Goal: Task Accomplishment & Management: Manage account settings

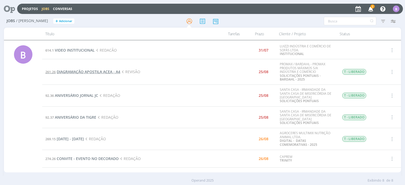
click at [101, 72] on span "DIAGRAMAÇÃO APOSTILA ACEA - A4" at bounding box center [89, 71] width 64 height 5
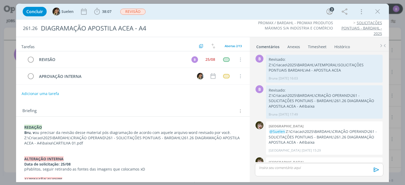
scroll to position [199, 0]
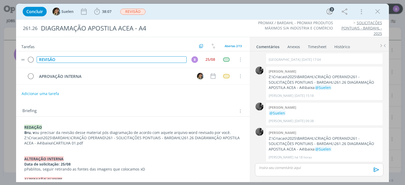
click at [116, 60] on div "REVISÃO" at bounding box center [112, 59] width 150 height 7
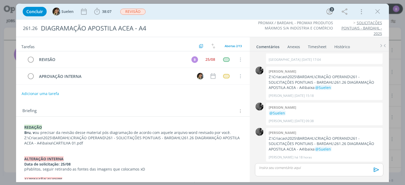
click at [260, 14] on div "Concluir Suelen 38:07 Iniciar Apontar Data * [DATE] Horas * 00:00 Tarefa Seleci…" at bounding box center [202, 11] width 365 height 13
click at [106, 11] on span "38:07" at bounding box center [106, 11] width 9 height 5
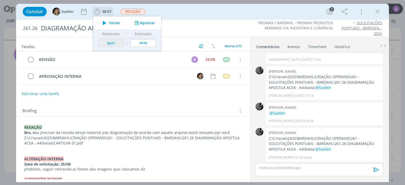
click at [146, 25] on button "Apontar" at bounding box center [144, 23] width 22 height 6
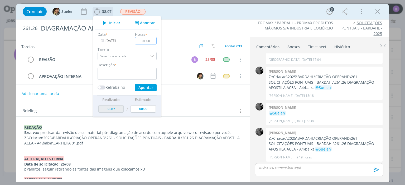
type input "01:00"
click at [107, 76] on textarea "dialog" at bounding box center [127, 74] width 59 height 12
type textarea "Timesheet"
click at [113, 40] on input "[DATE]" at bounding box center [114, 40] width 33 height 7
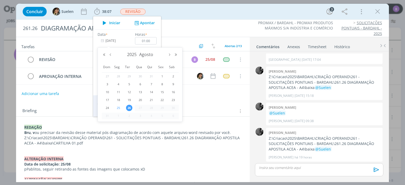
click at [120, 108] on span "25" at bounding box center [118, 108] width 6 height 6
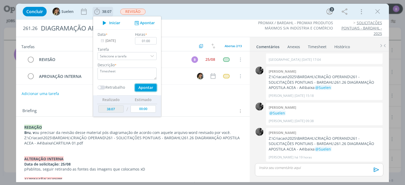
click at [143, 88] on button "Apontar" at bounding box center [146, 87] width 22 height 7
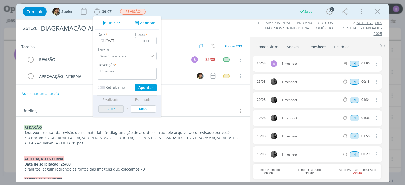
type input "[DATE]"
type input "00:00"
type input "39:07"
click at [267, 47] on link "Comentários" at bounding box center [267, 46] width 23 height 8
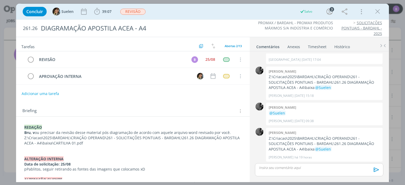
click at [311, 45] on link "Timesheet" at bounding box center [317, 46] width 19 height 8
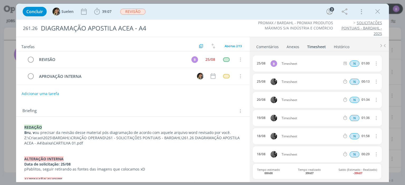
click at [264, 46] on link "Comentários" at bounding box center [267, 46] width 23 height 8
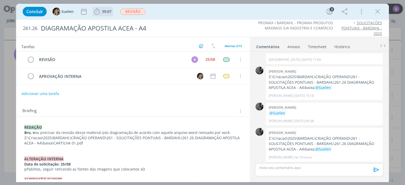
click at [102, 15] on span "39:07" at bounding box center [103, 12] width 20 height 8
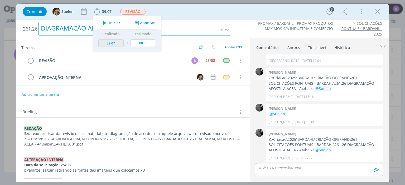
click at [211, 35] on div "DIAGRAMAÇÃO APOSTILA ACEA - A4" at bounding box center [135, 29] width 192 height 14
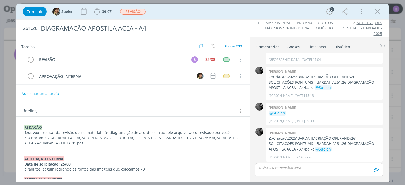
click at [185, 87] on div "REVISÃO B 25/08 Cancelar APROVAÇÃO INTERNA Cancelar" at bounding box center [133, 70] width 234 height 38
click at [377, 11] on icon "dialog" at bounding box center [378, 12] width 8 height 8
drag, startPoint x: 377, startPoint y: 11, endPoint x: 286, endPoint y: 1, distance: 92.2
click at [287, 1] on div at bounding box center [202, 92] width 405 height 185
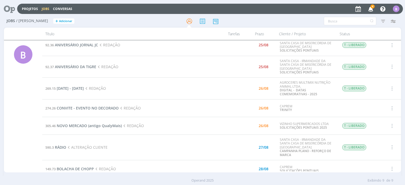
scroll to position [62, 0]
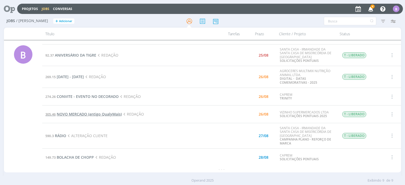
click at [96, 116] on span "NOVO MERCADO (antigo QualyMais)" at bounding box center [89, 114] width 65 height 5
